Goal: Task Accomplishment & Management: Manage account settings

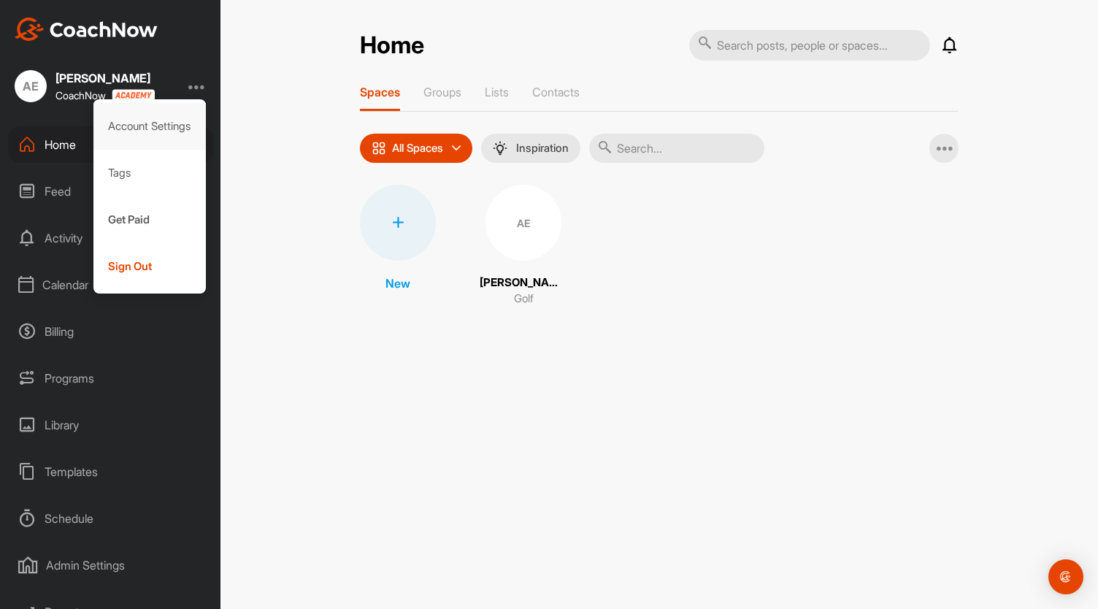
click at [180, 123] on div "Account Settings" at bounding box center [149, 126] width 113 height 47
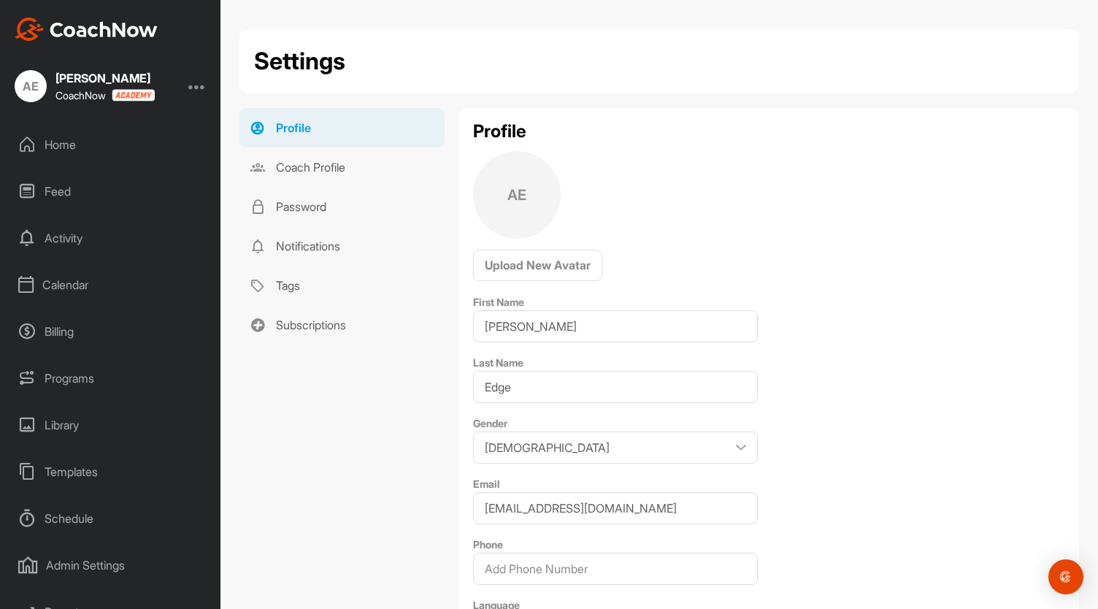
click at [72, 283] on div "Calendar" at bounding box center [111, 285] width 206 height 37
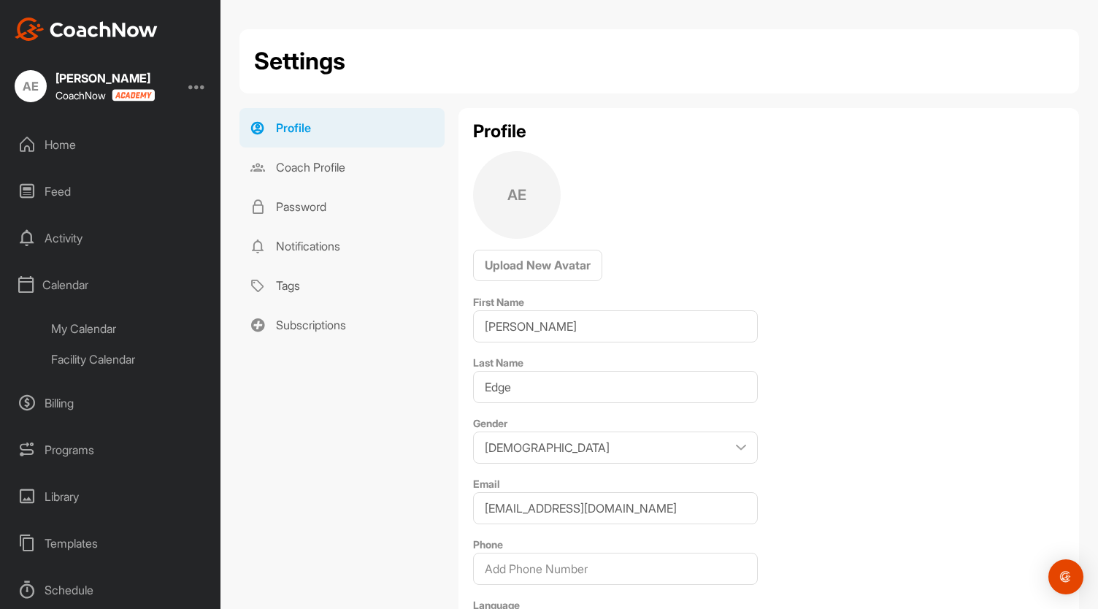
click at [83, 324] on div "My Calendar" at bounding box center [127, 328] width 173 height 31
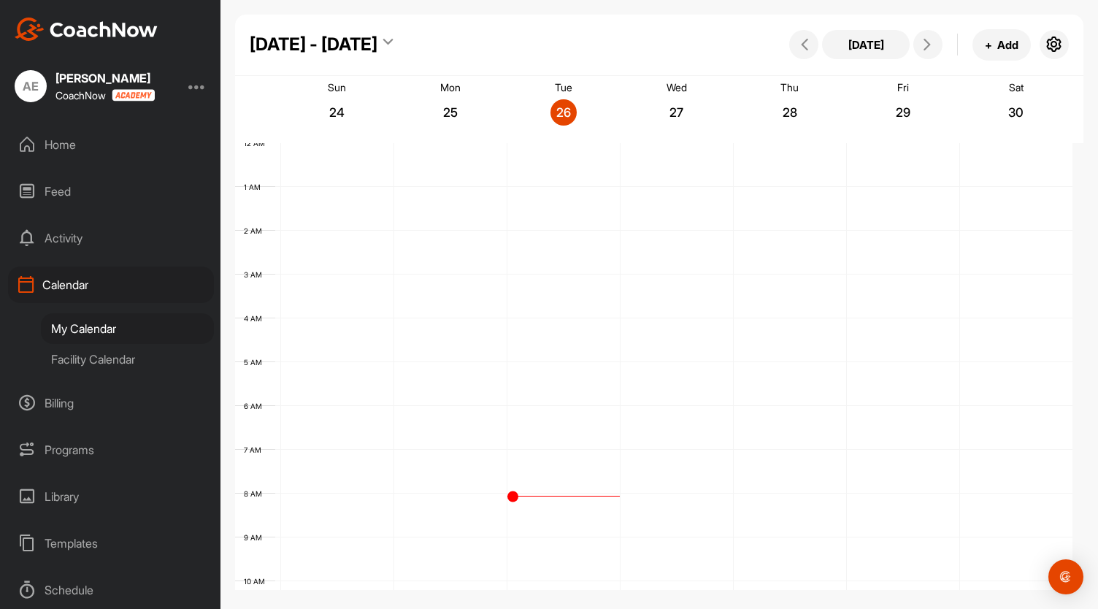
scroll to position [253, 0]
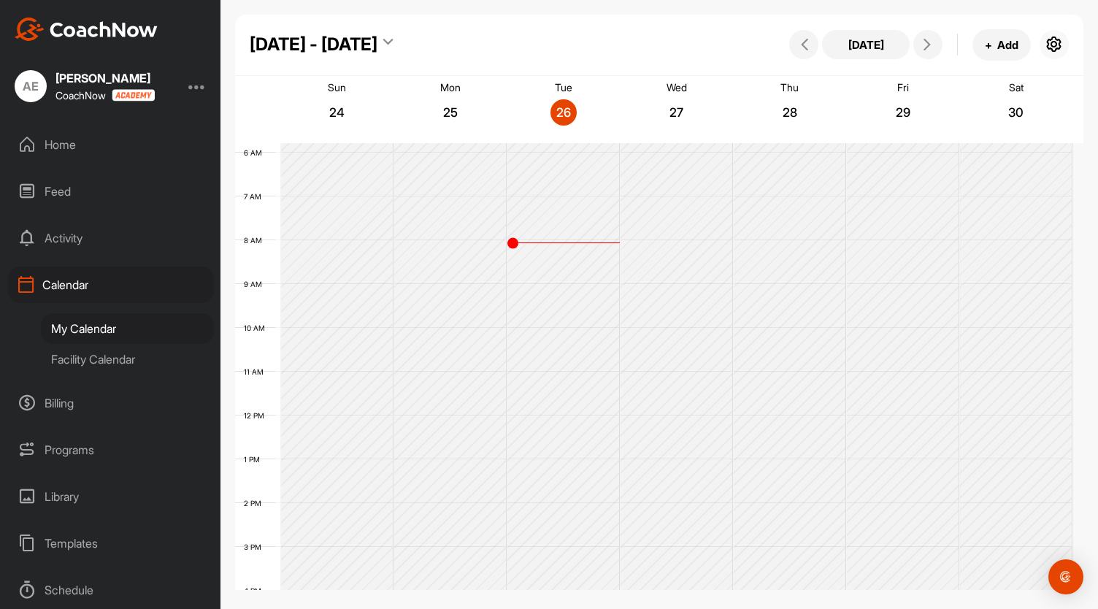
click at [1055, 43] on icon "button" at bounding box center [1055, 45] width 18 height 18
